Goal: Transaction & Acquisition: Purchase product/service

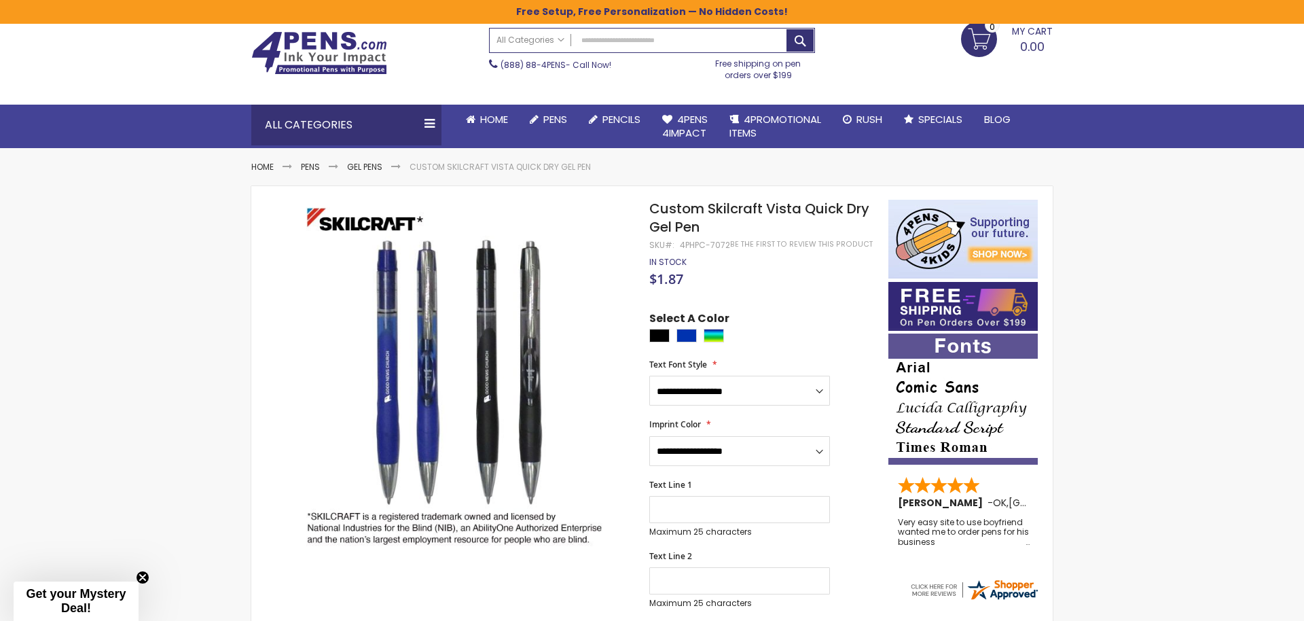
scroll to position [57, 0]
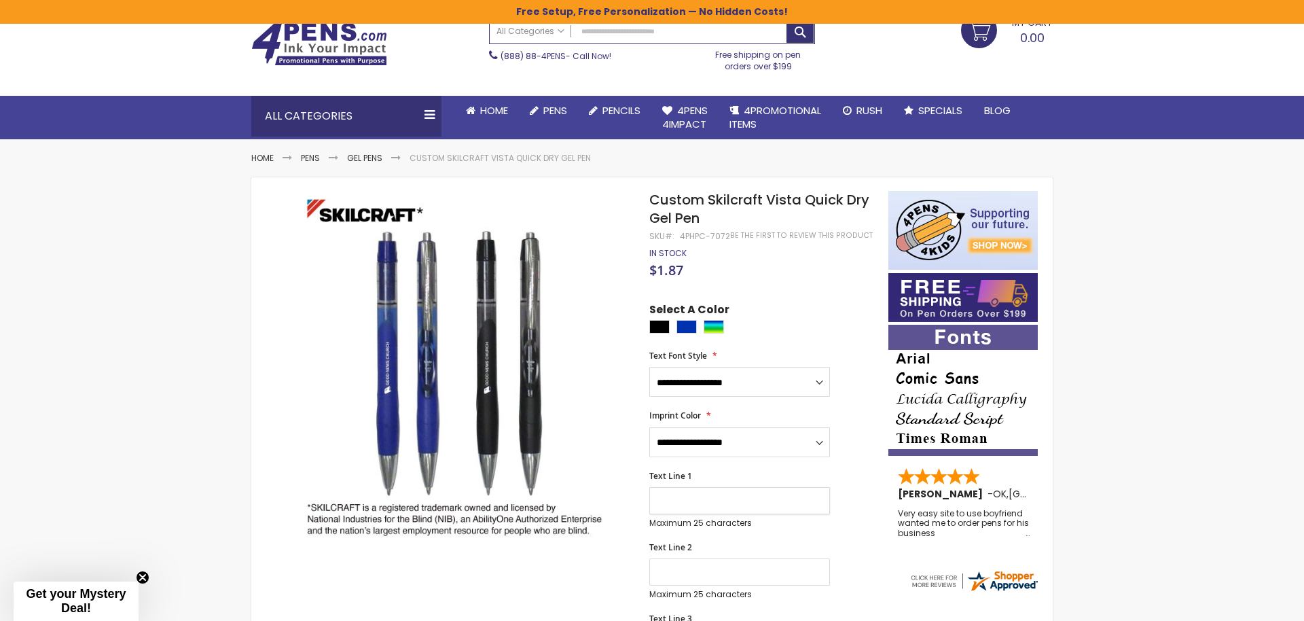
click at [680, 493] on input "Text Line 1" at bounding box center [739, 500] width 181 height 27
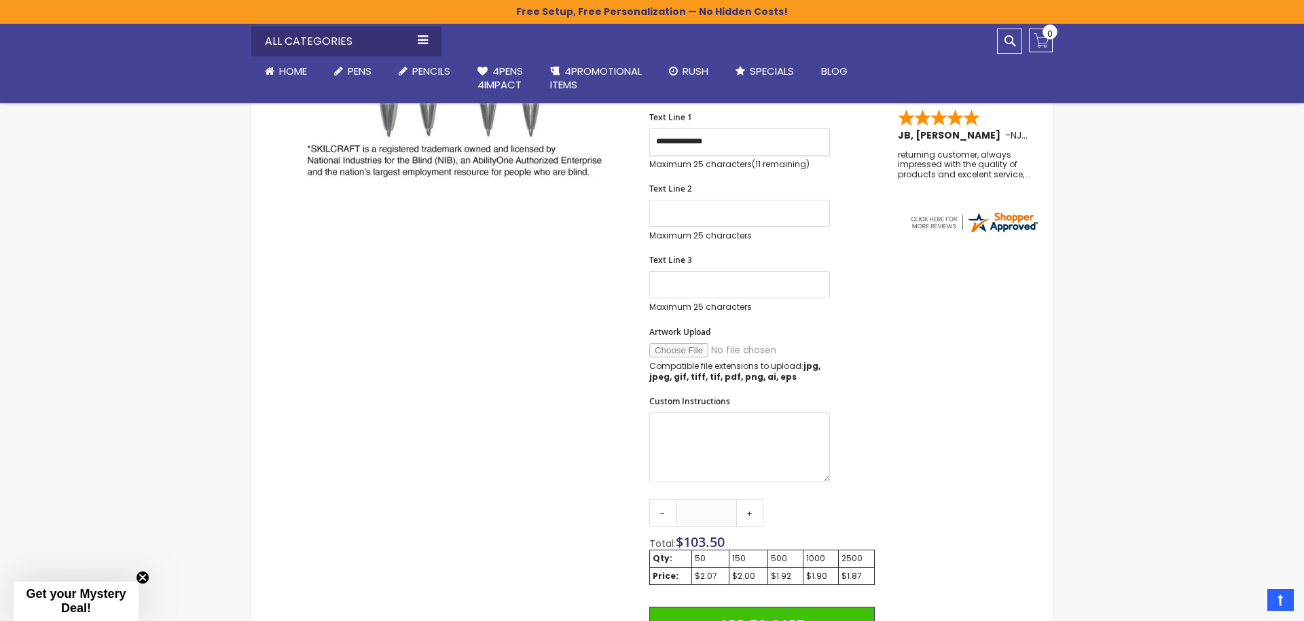
scroll to position [445, 0]
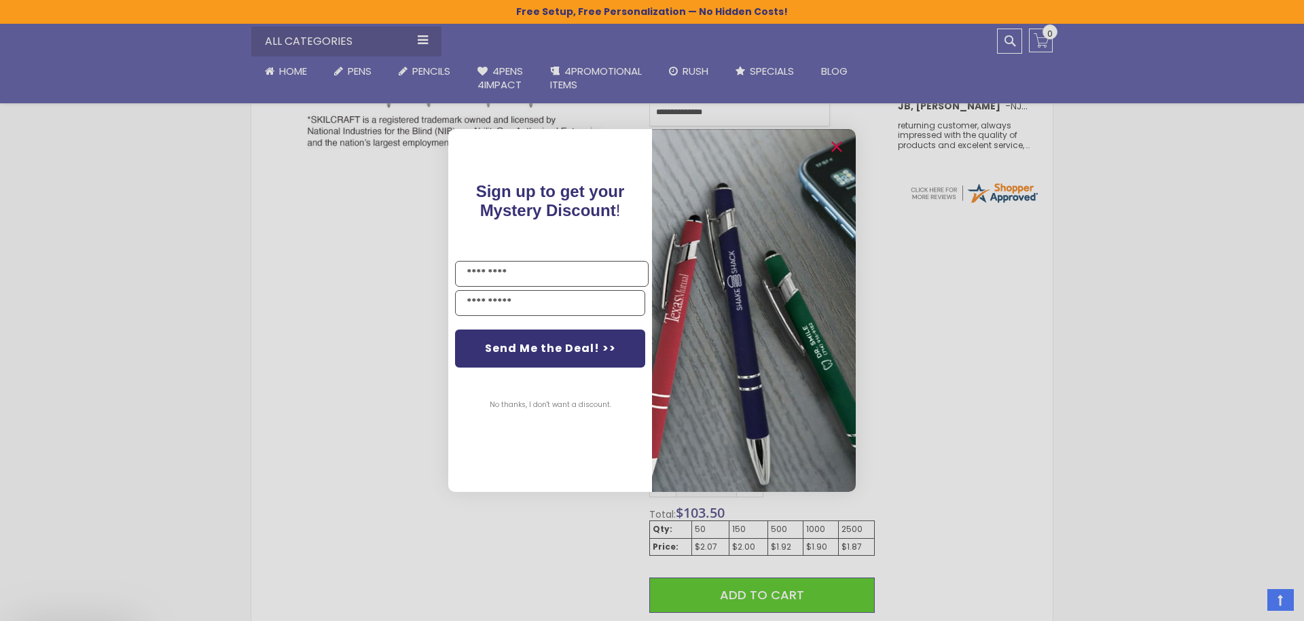
type input "**********"
click at [841, 146] on circle "Close dialog" at bounding box center [836, 147] width 20 height 20
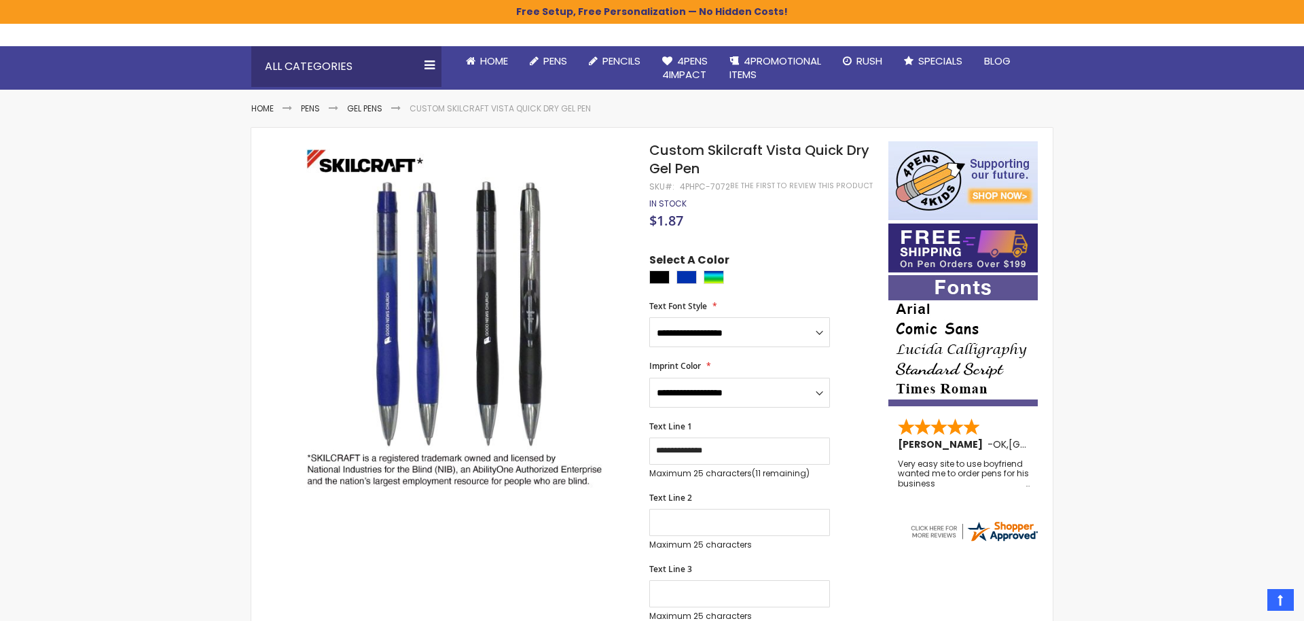
scroll to position [0, 0]
